Goal: Task Accomplishment & Management: Use online tool/utility

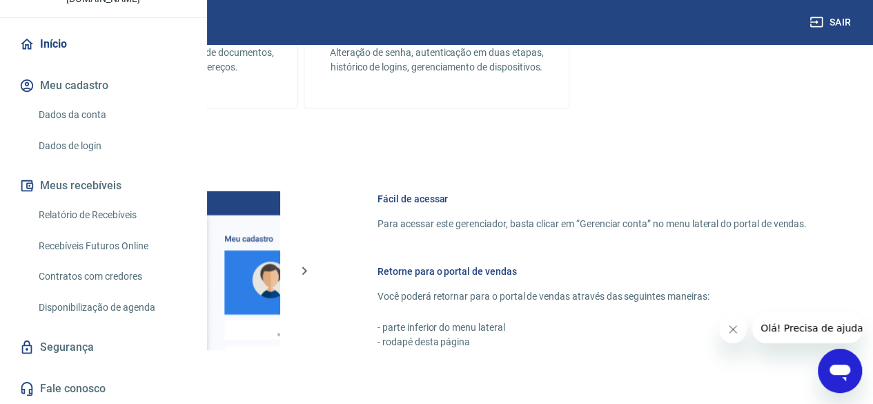
scroll to position [621, 0]
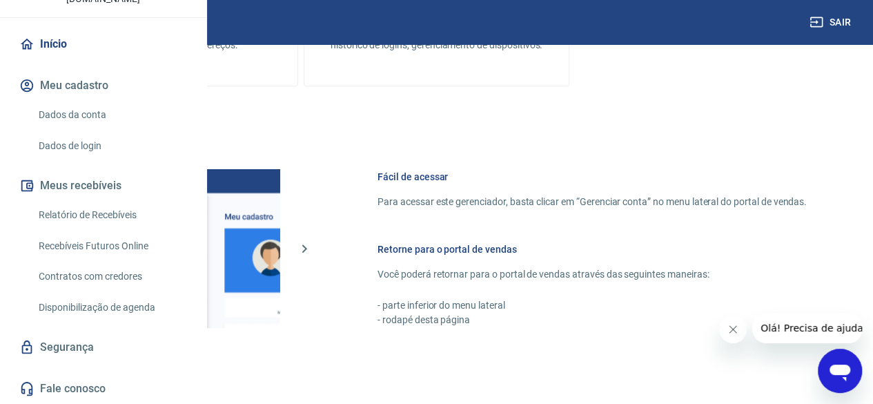
click at [145, 239] on link "Recebíveis Futuros Online" at bounding box center [111, 246] width 157 height 28
